Goal: Check status: Check status

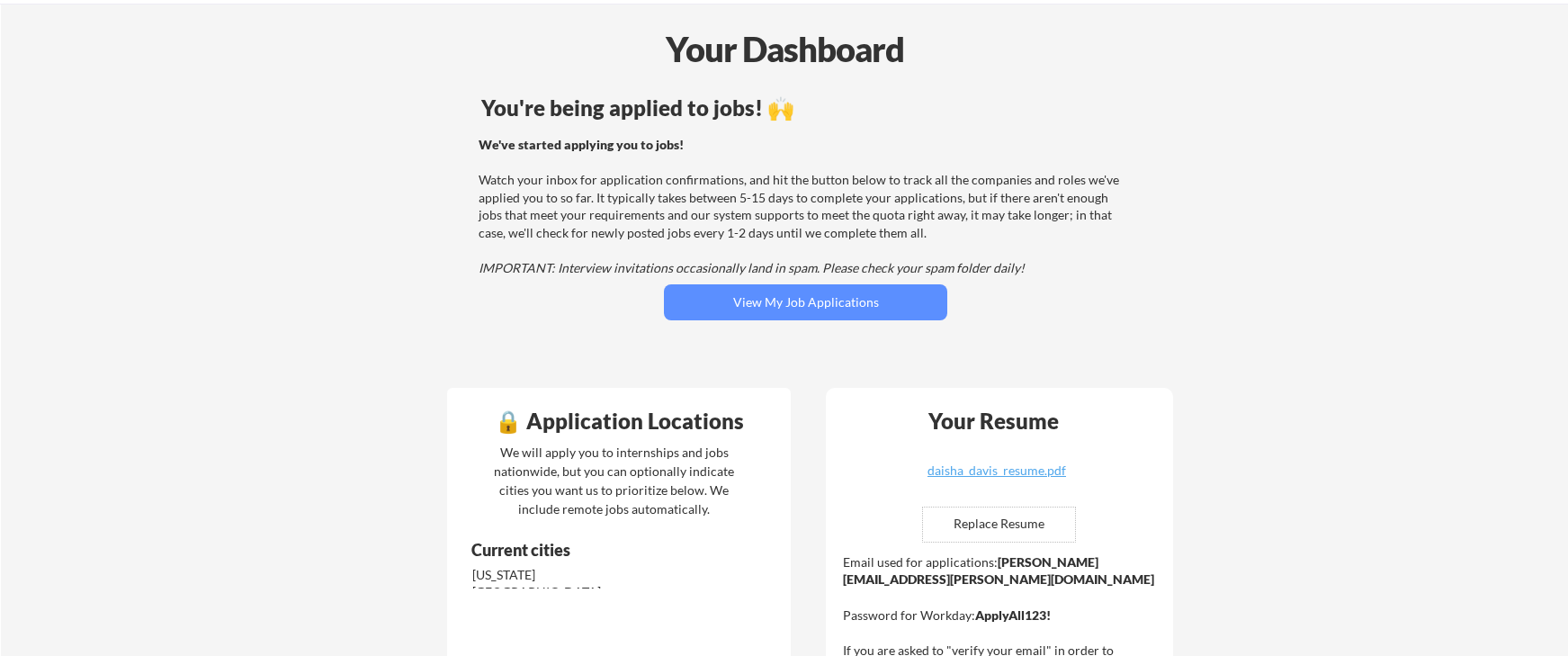
scroll to position [93, 0]
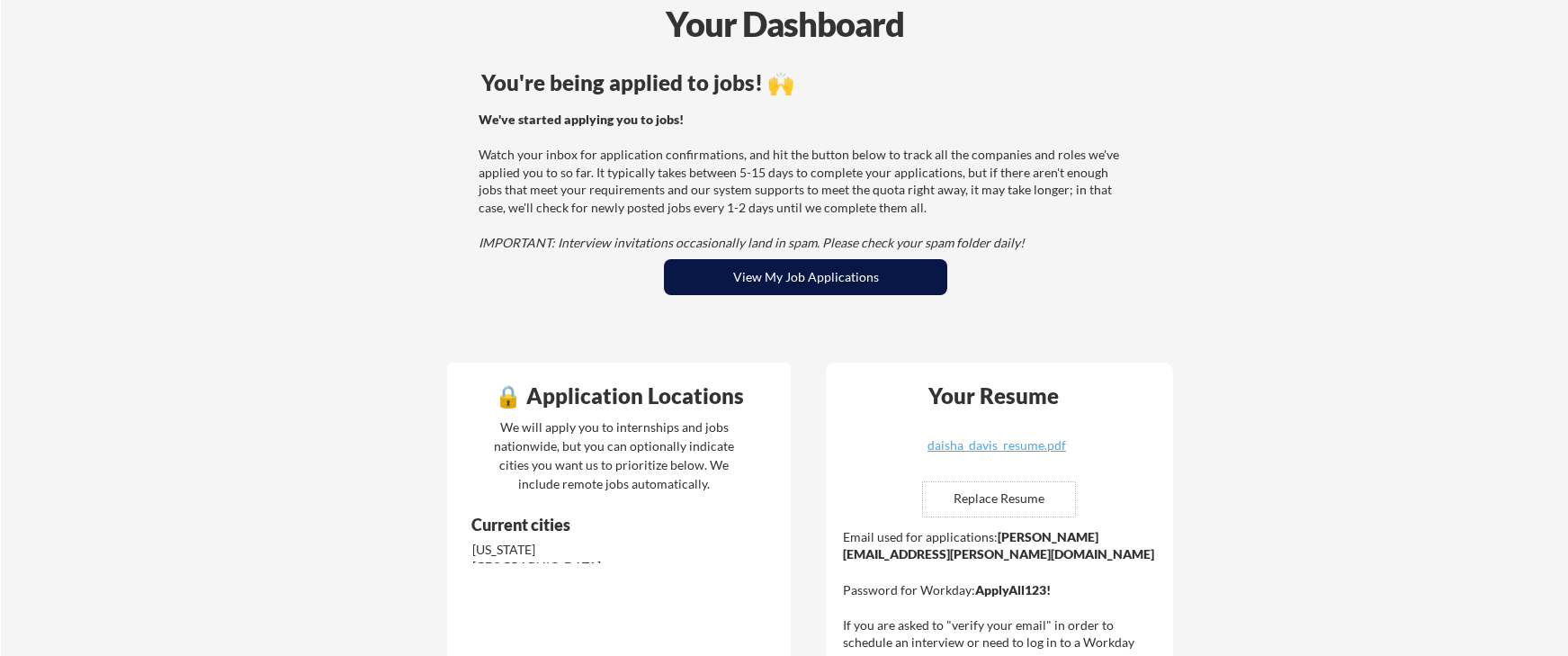
click at [821, 282] on button "View My Job Applications" at bounding box center [805, 278] width 283 height 36
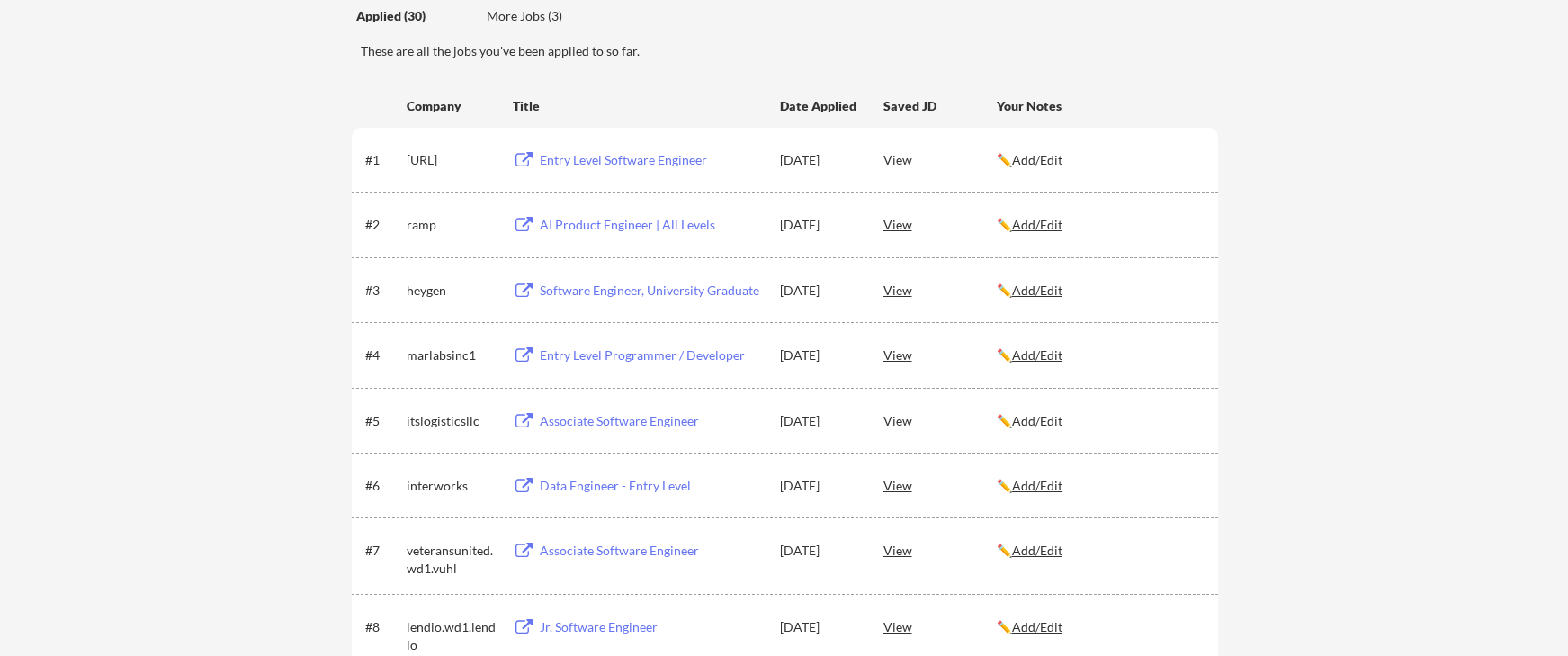
scroll to position [230, 0]
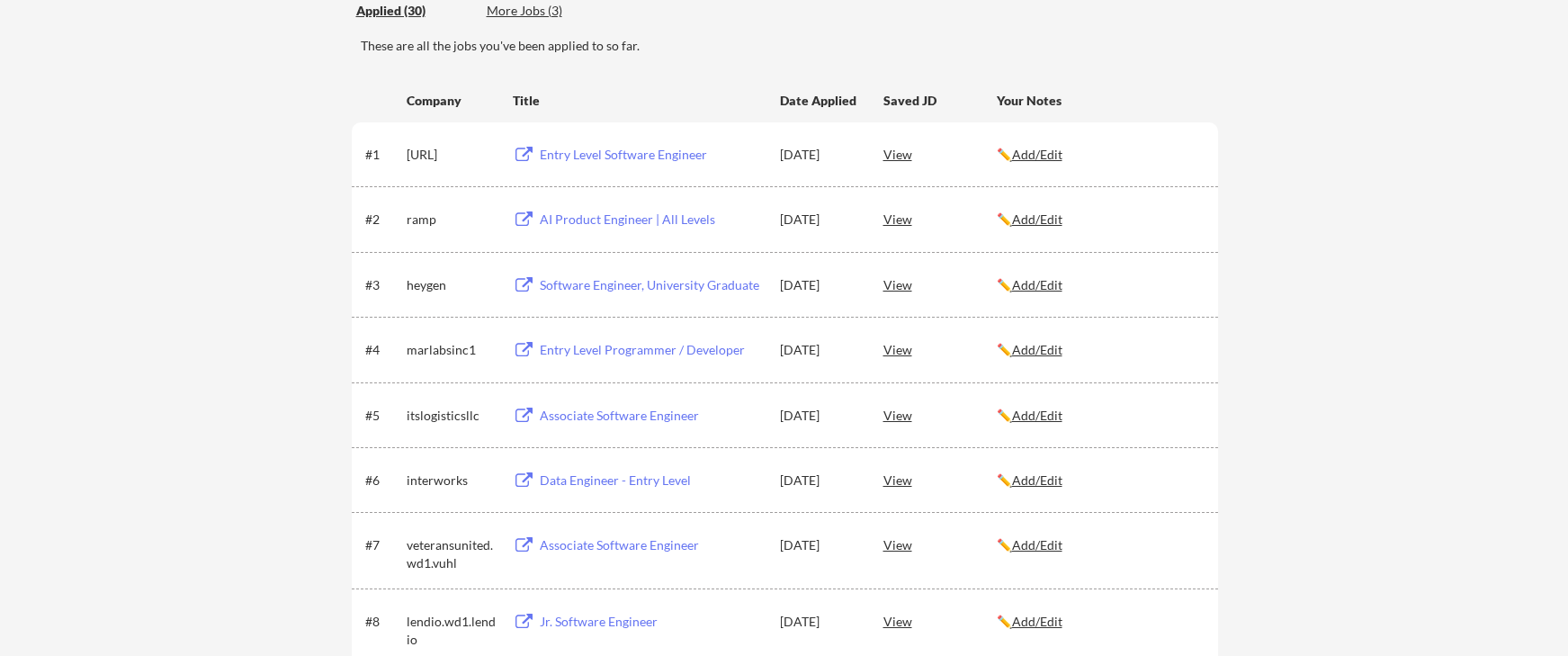
click at [615, 219] on div "AI Product Engineer | All Levels" at bounding box center [651, 220] width 223 height 18
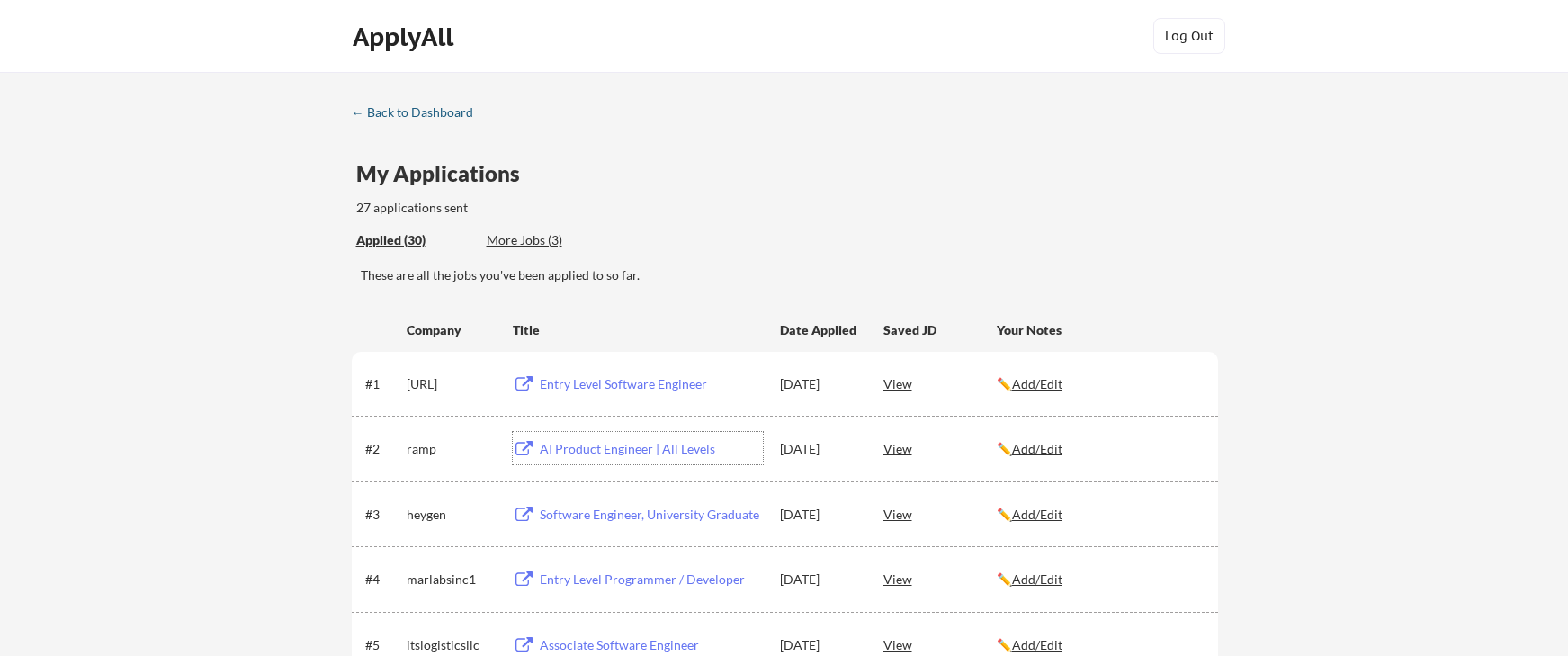
click at [394, 111] on div "← Back to Dashboard" at bounding box center [419, 113] width 135 height 13
